Goal: Check status

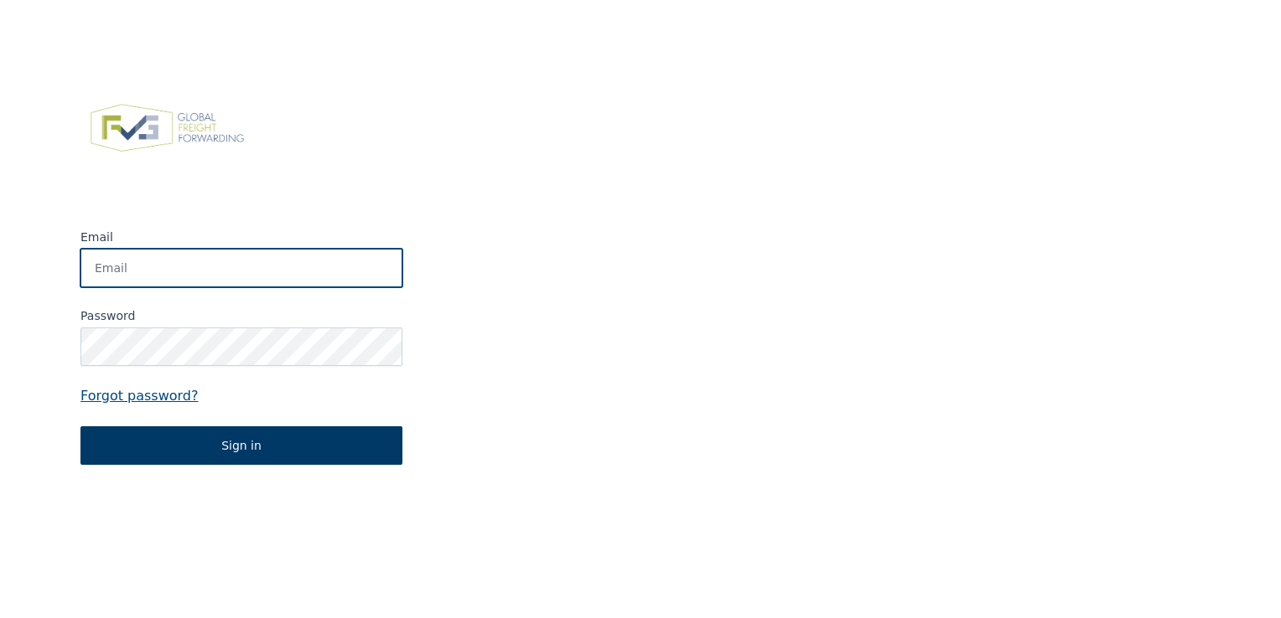
type input "[EMAIL_ADDRESS][DOMAIN_NAME]"
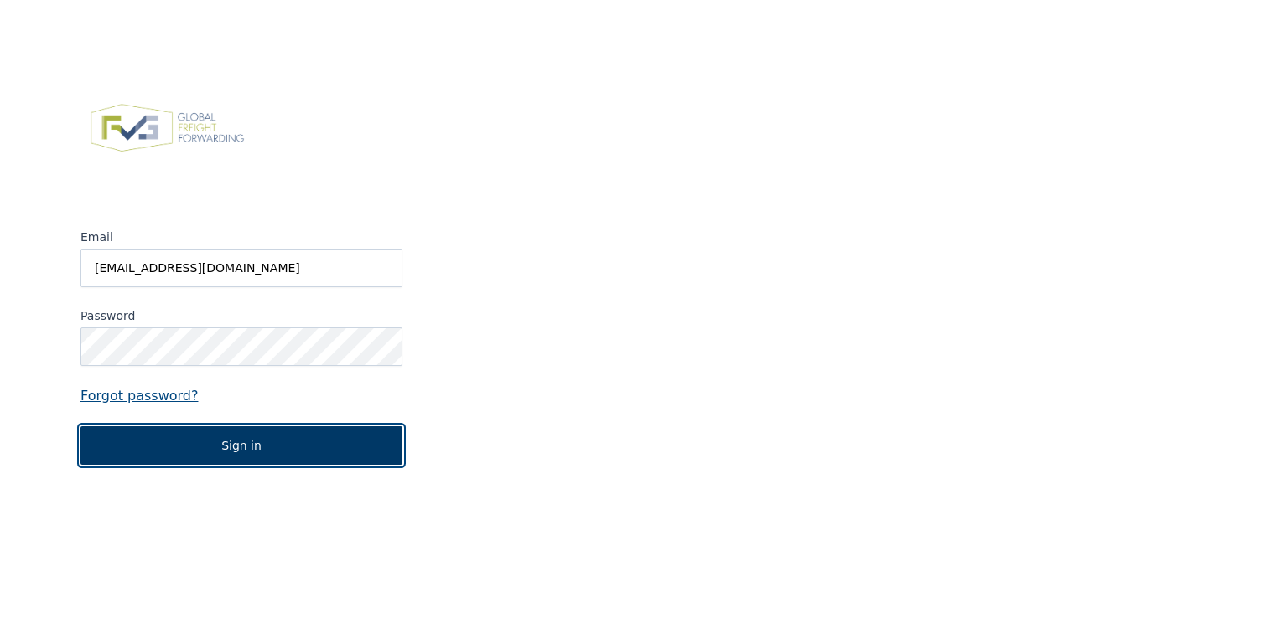
click at [174, 434] on button "Sign in" at bounding box center [241, 446] width 322 height 39
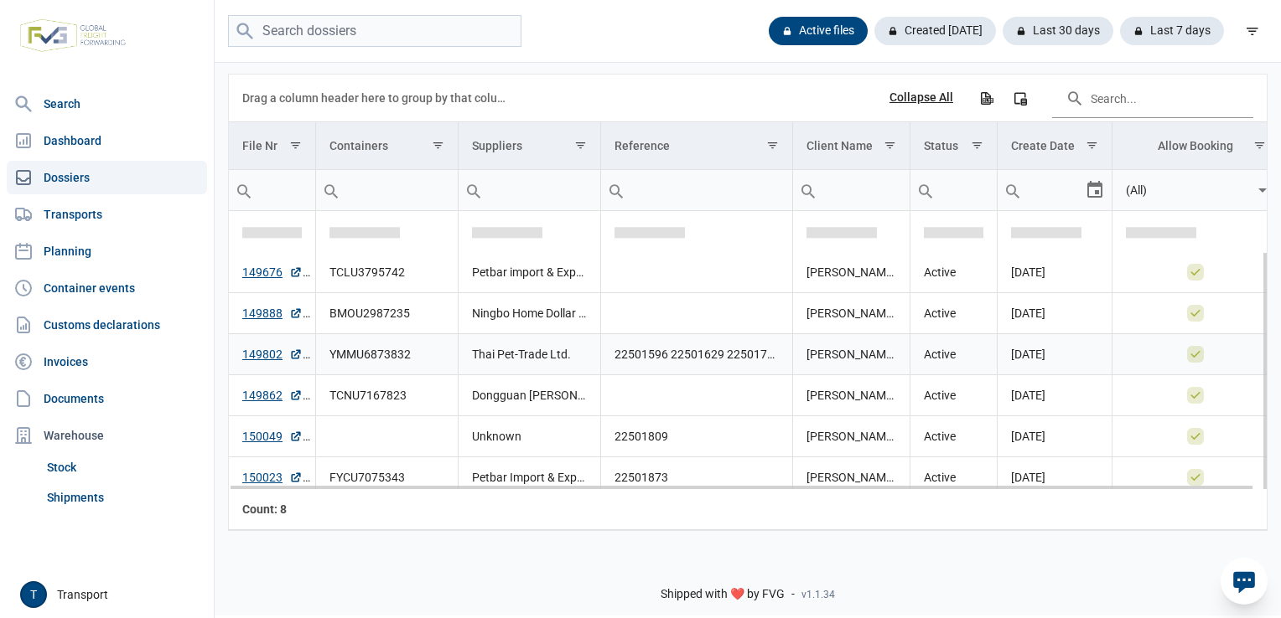
scroll to position [47, 0]
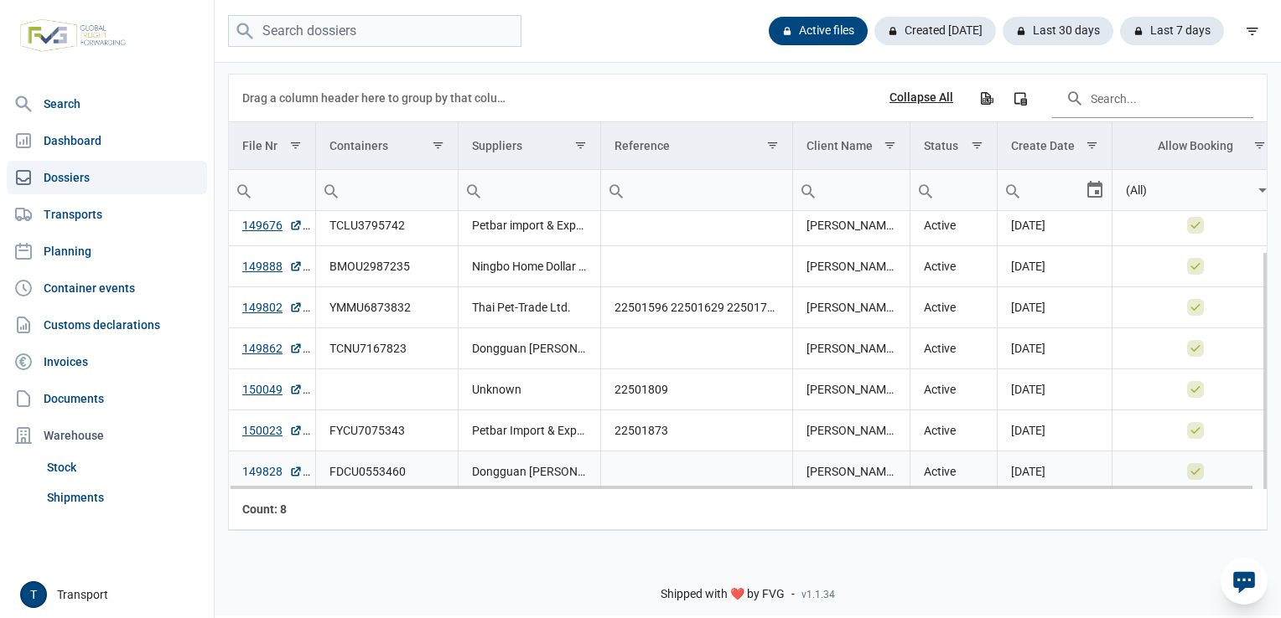
click at [274, 465] on link "149828" at bounding box center [272, 471] width 60 height 17
